Goal: Transaction & Acquisition: Purchase product/service

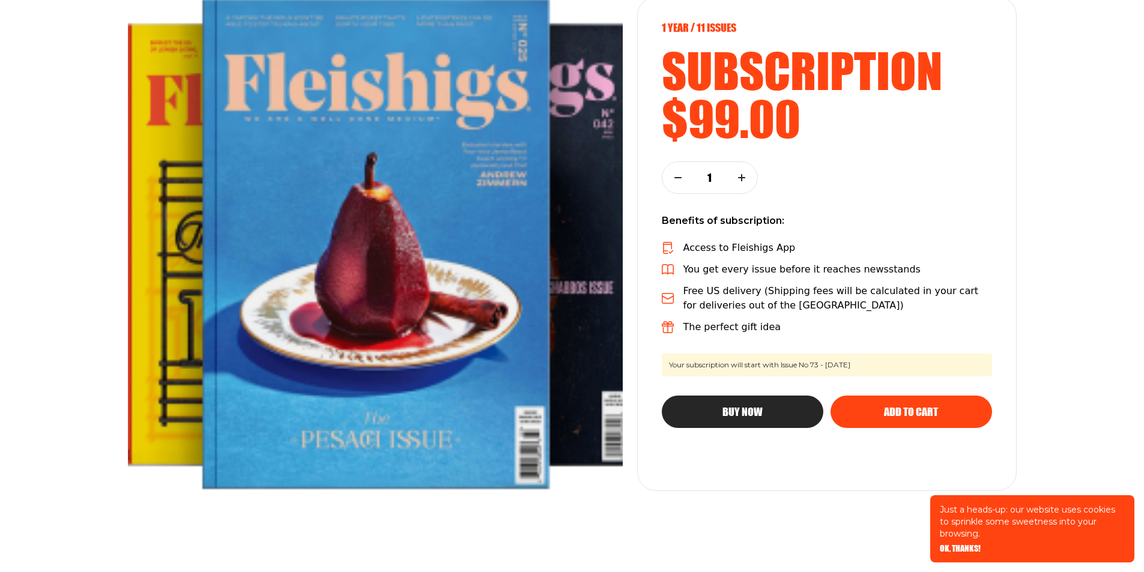
scroll to position [180, 0]
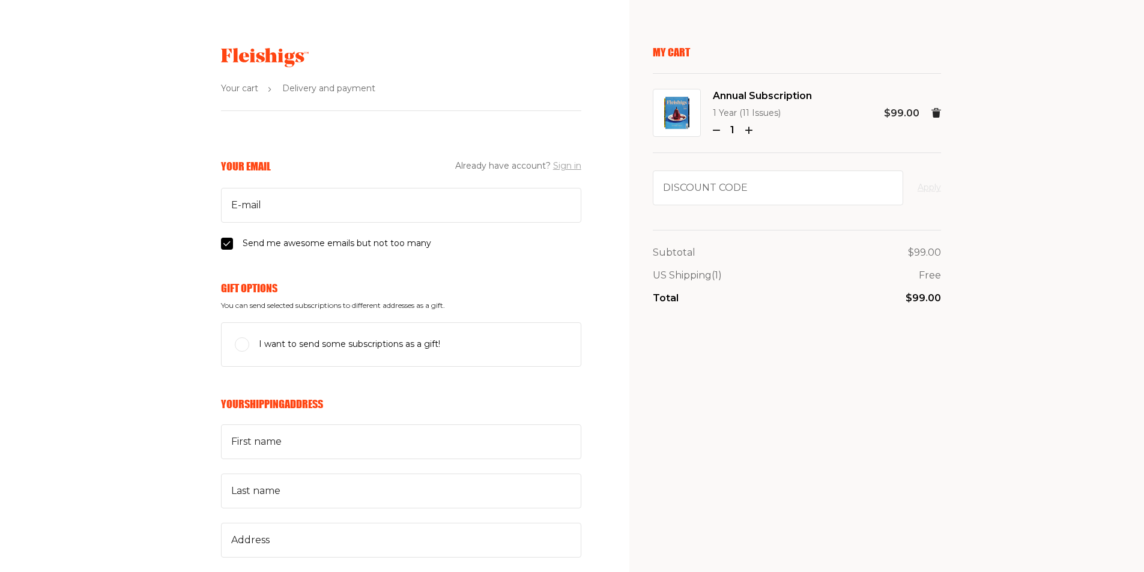
click at [564, 168] on button "Sign in" at bounding box center [567, 166] width 28 height 14
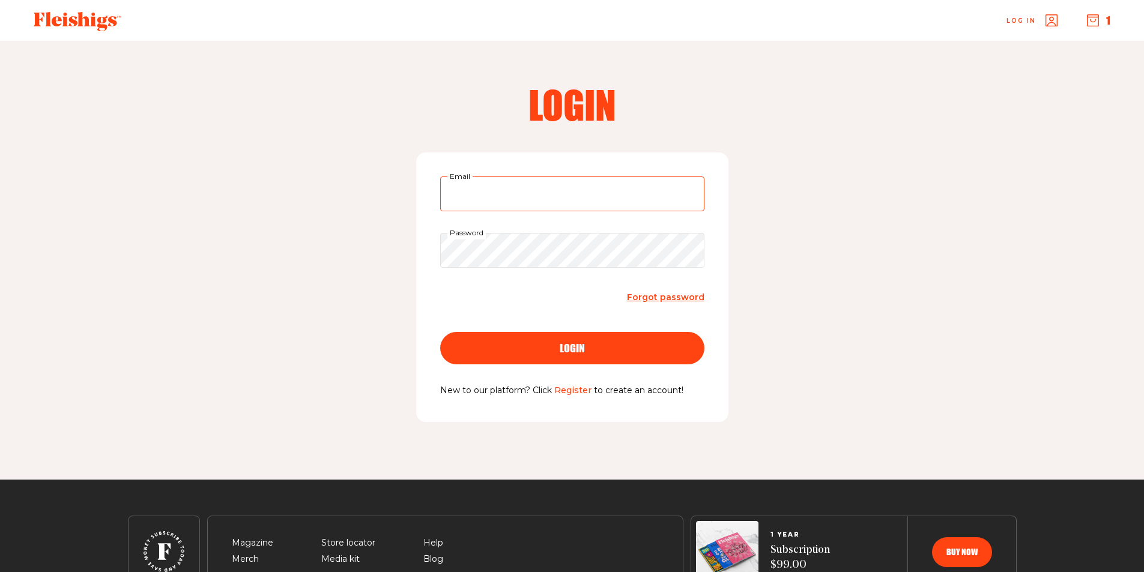
type input "[EMAIL_ADDRESS][DOMAIN_NAME]"
click at [586, 351] on div "login" at bounding box center [572, 348] width 216 height 11
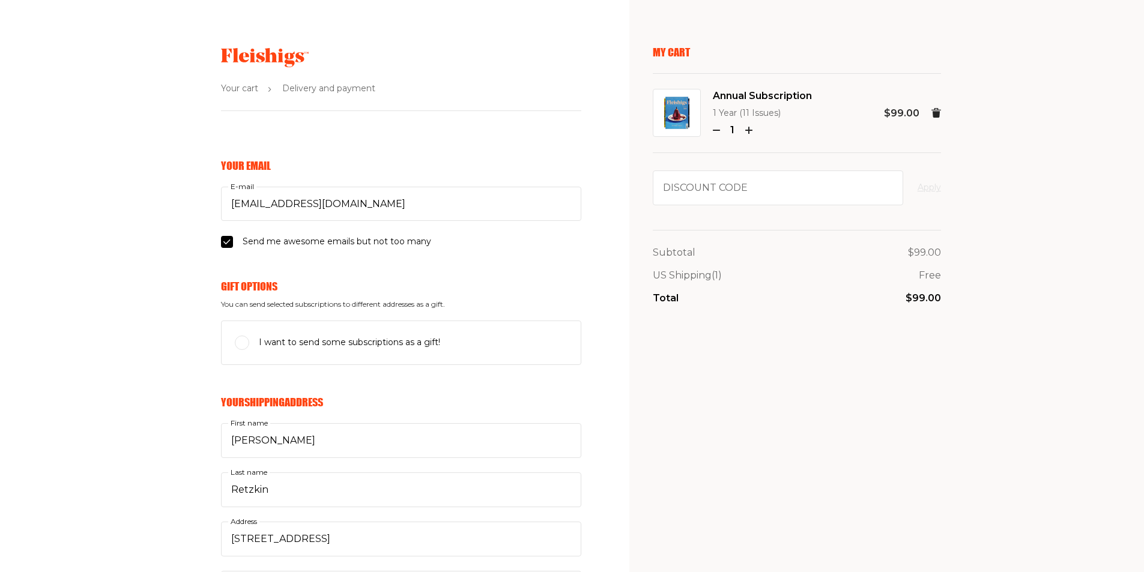
select select "US"
